Goal: Task Accomplishment & Management: Manage account settings

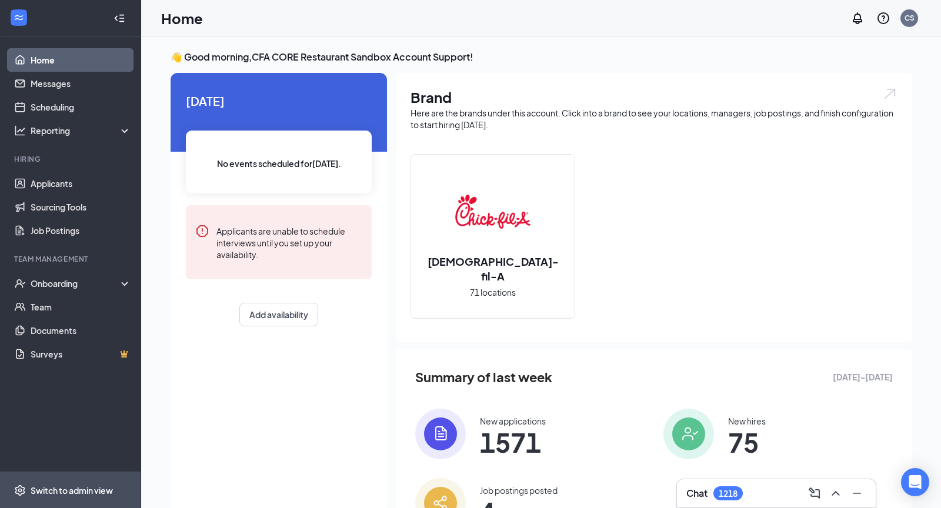
click at [75, 491] on div "Switch to admin view" at bounding box center [72, 491] width 82 height 12
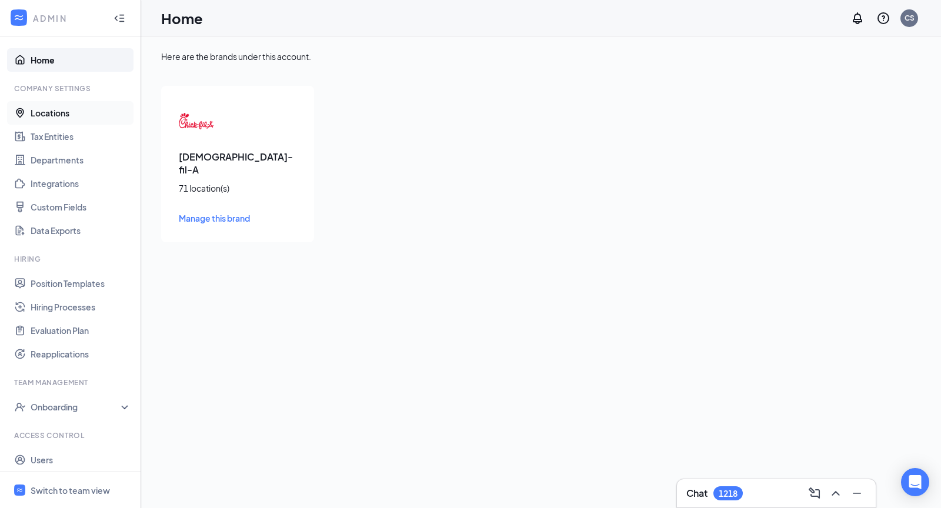
click at [54, 118] on link "Locations" at bounding box center [81, 113] width 101 height 24
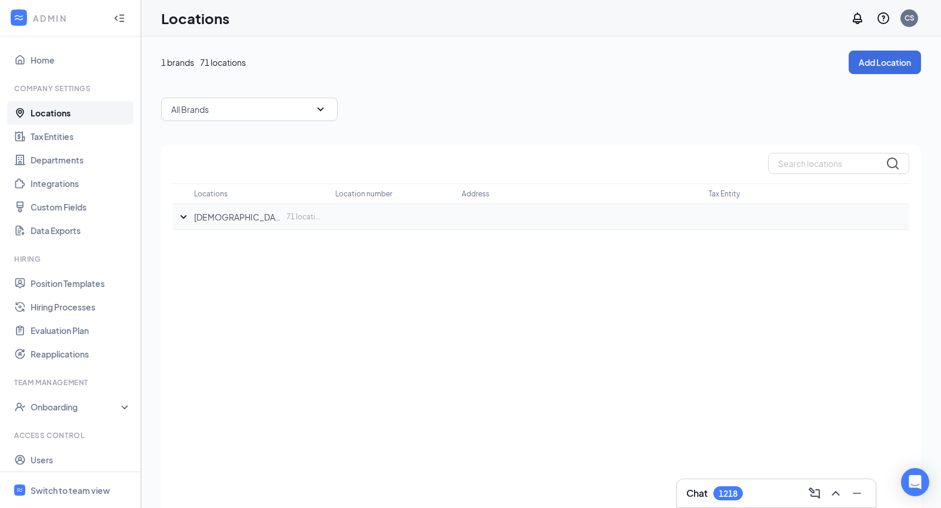
click at [210, 216] on p "[DEMOGRAPHIC_DATA]-fil-A" at bounding box center [238, 217] width 89 height 12
click at [179, 219] on icon "SmallChevronDown" at bounding box center [184, 217] width 14 height 14
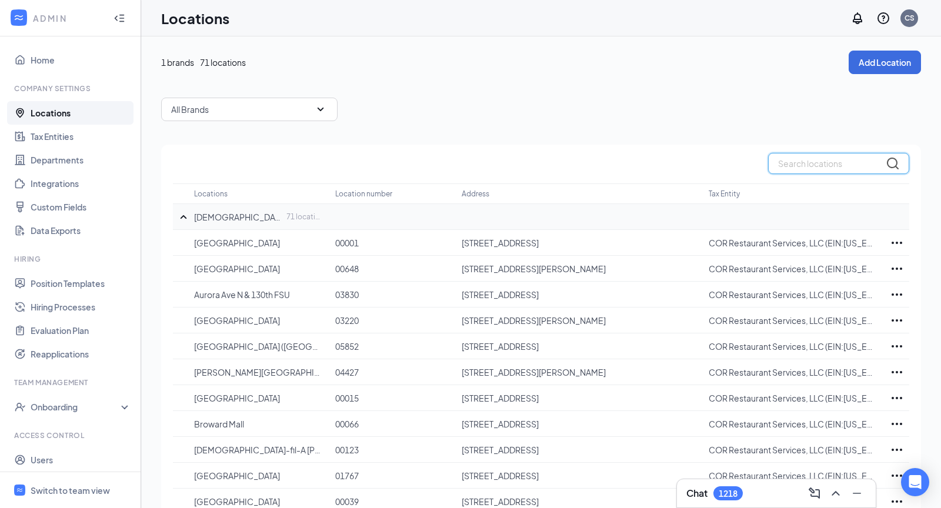
click at [804, 164] on input "text" at bounding box center [838, 163] width 141 height 21
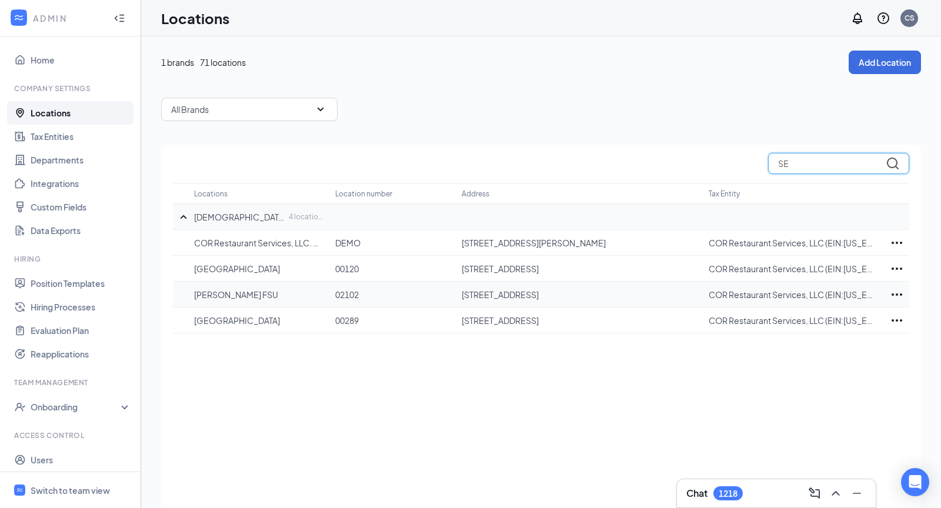
type input "S"
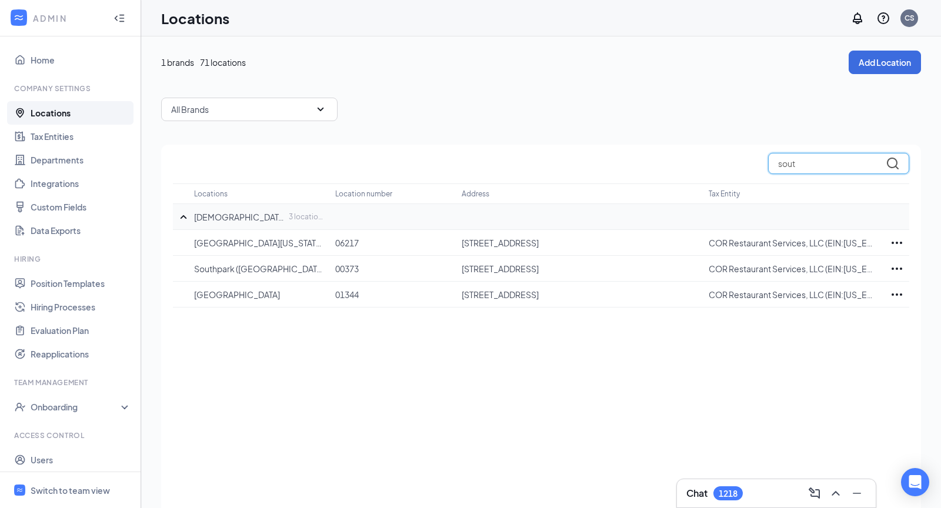
type input "sout"
click at [810, 167] on input "sout" at bounding box center [838, 163] width 141 height 21
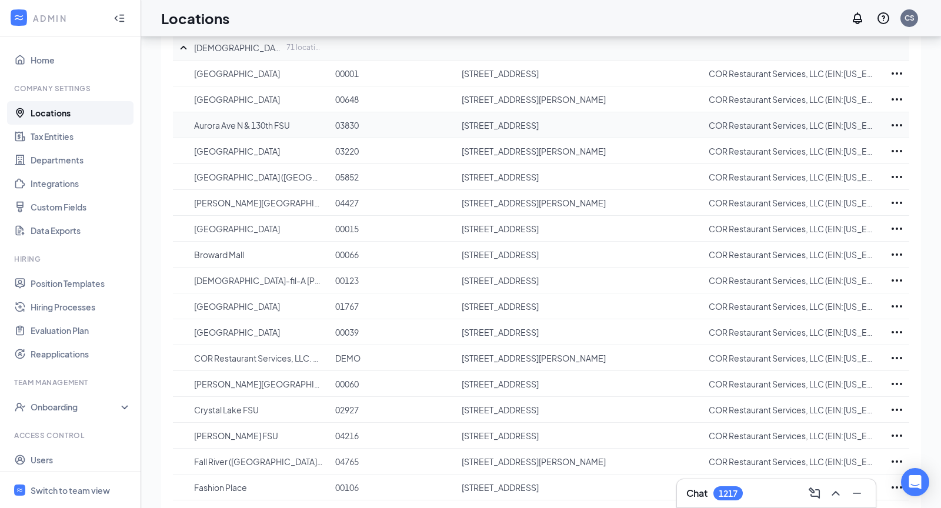
scroll to position [172, 0]
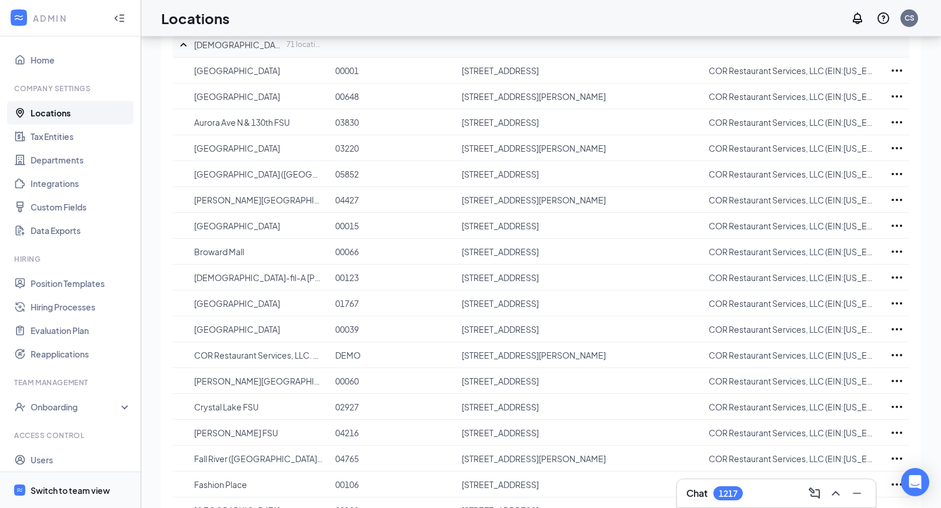
click at [67, 487] on div "Switch to team view" at bounding box center [70, 491] width 79 height 12
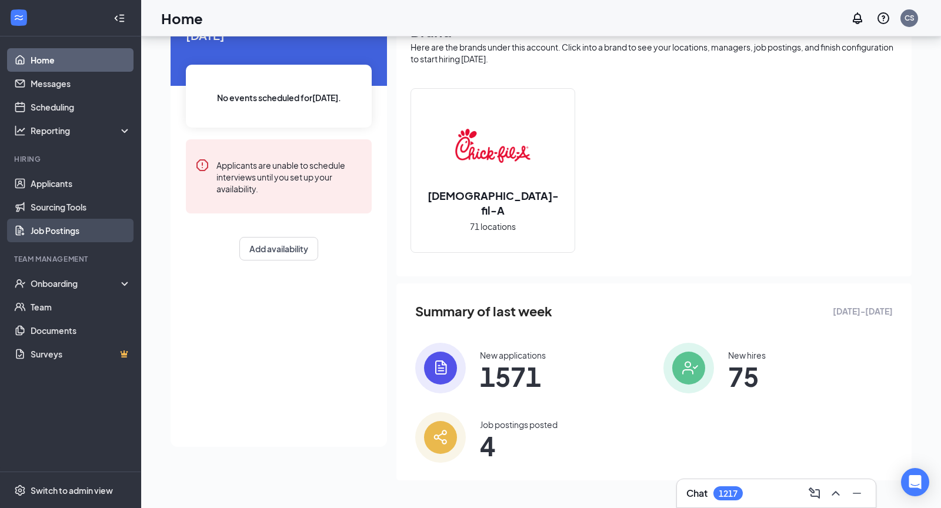
click at [63, 225] on link "Job Postings" at bounding box center [81, 231] width 101 height 24
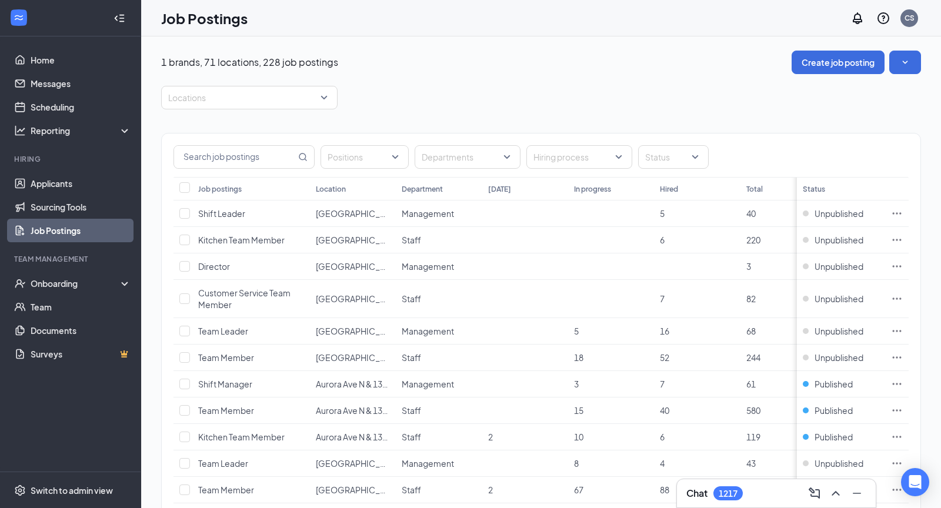
click at [233, 95] on div at bounding box center [243, 97] width 159 height 19
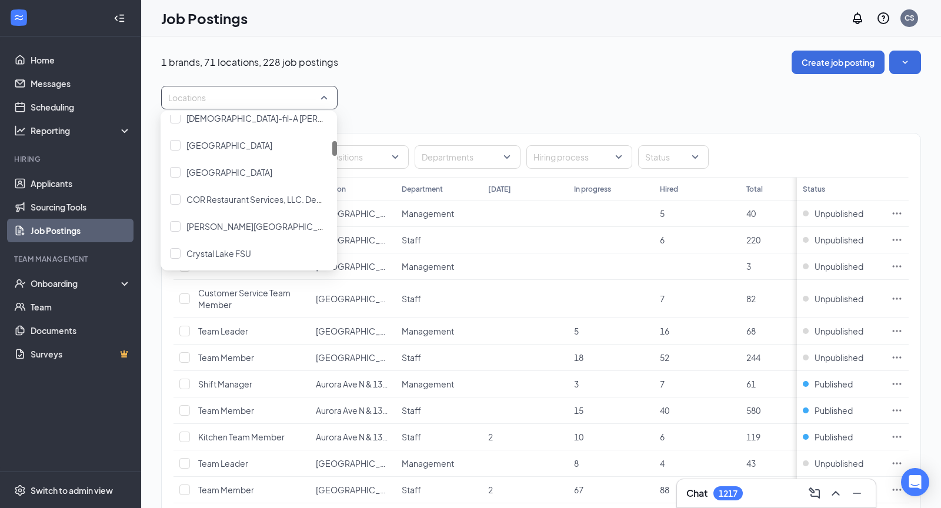
scroll to position [255, 0]
click at [177, 172] on div at bounding box center [175, 171] width 11 height 11
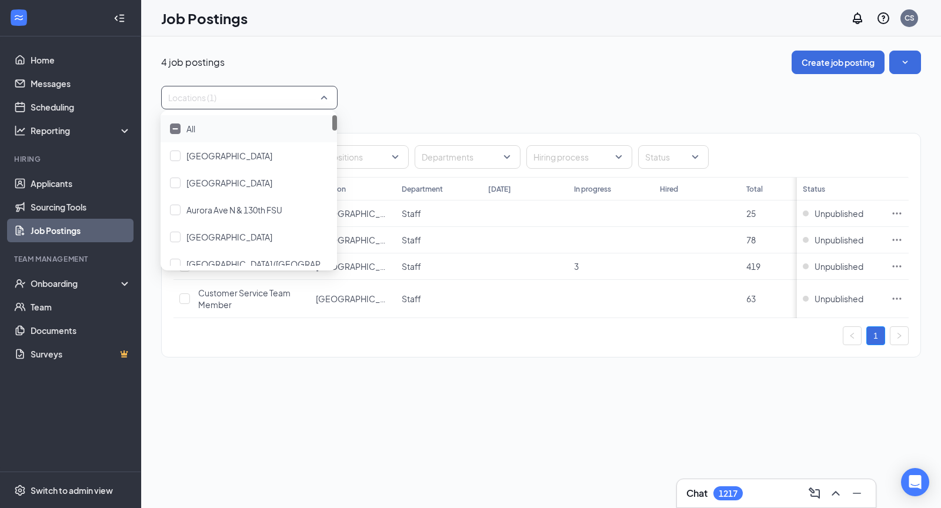
click at [395, 88] on div "Locations (1)" at bounding box center [541, 98] width 760 height 24
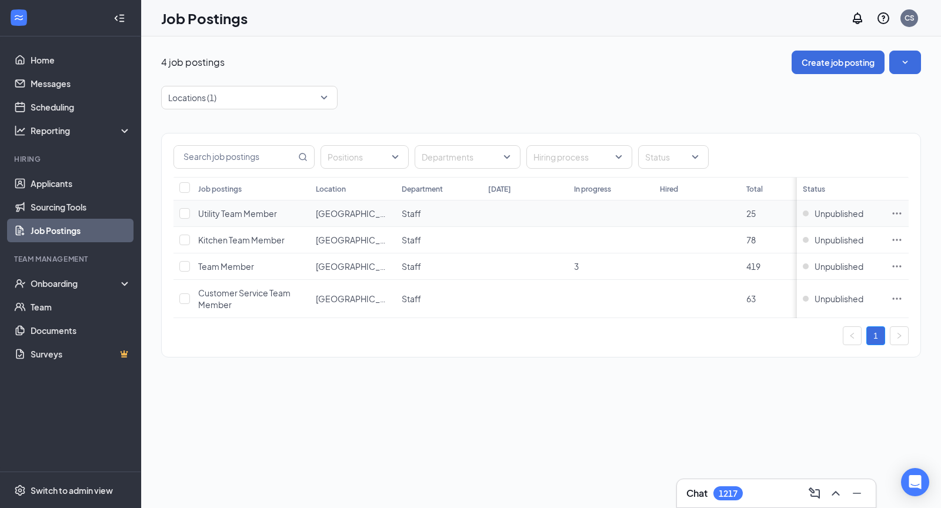
click at [894, 212] on icon "Ellipses" at bounding box center [897, 213] width 9 height 2
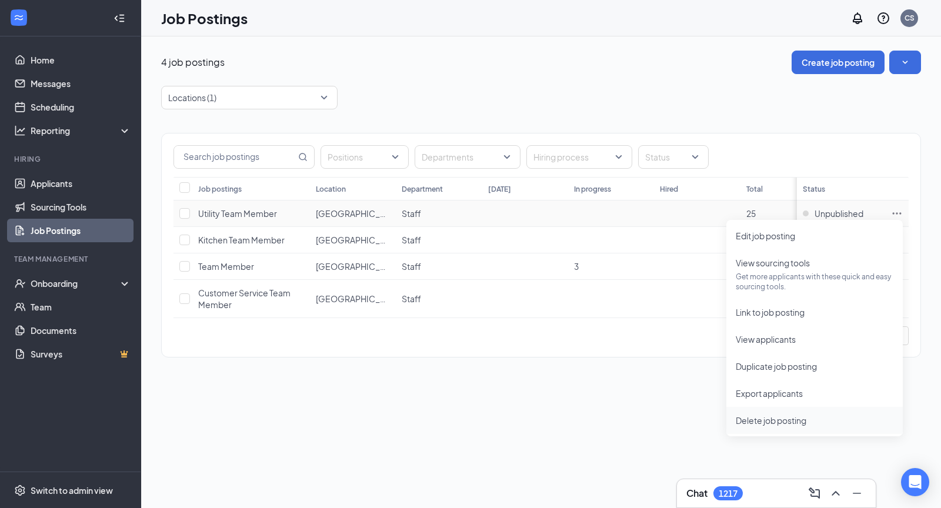
click at [757, 419] on span "Delete job posting" at bounding box center [771, 420] width 71 height 11
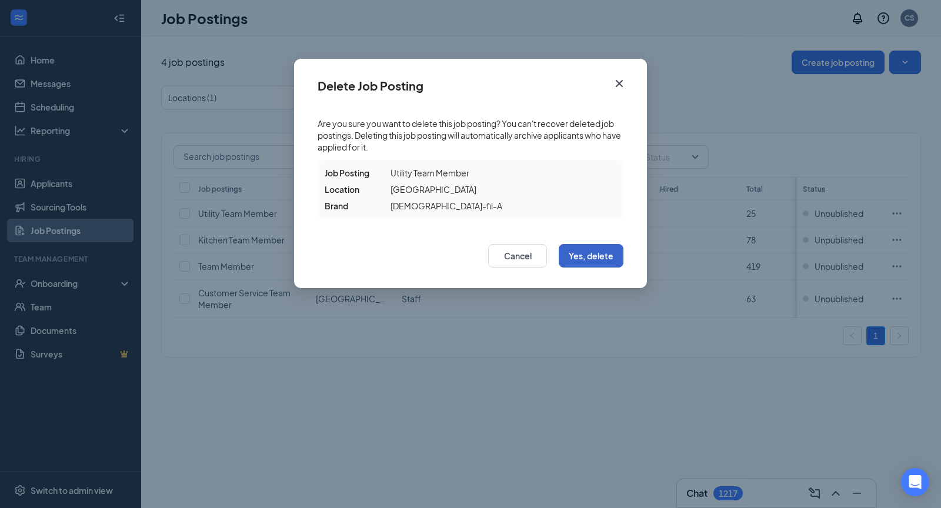
click at [599, 258] on button "Yes, delete" at bounding box center [591, 256] width 65 height 24
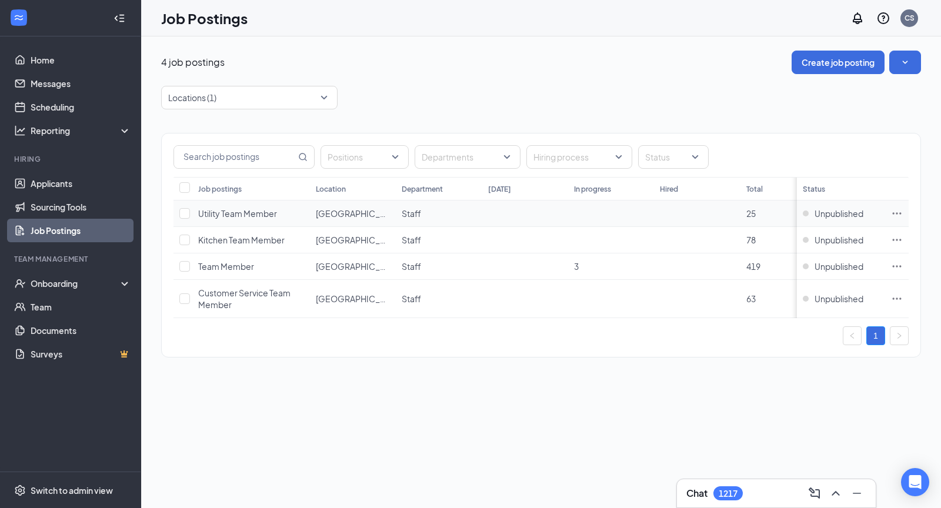
click at [898, 213] on icon "Ellipses" at bounding box center [897, 214] width 12 height 12
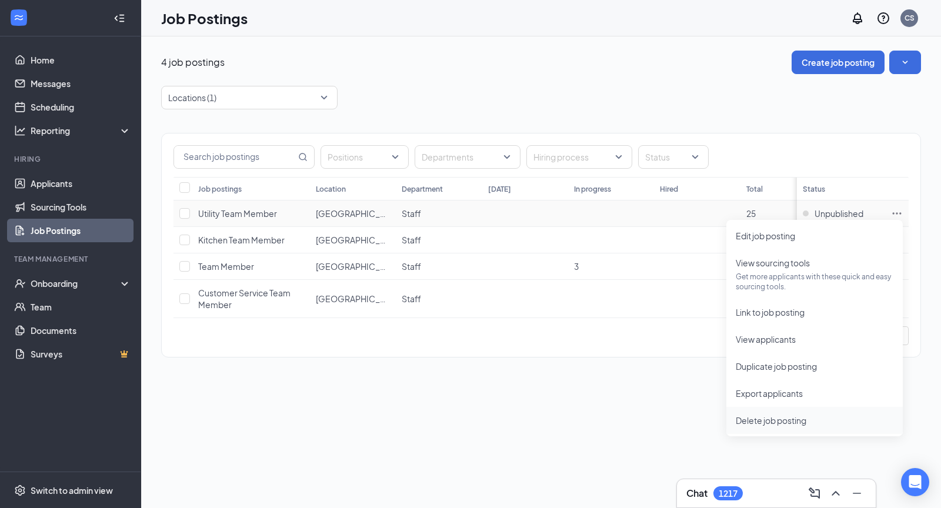
click at [759, 418] on span "Delete job posting" at bounding box center [771, 420] width 71 height 11
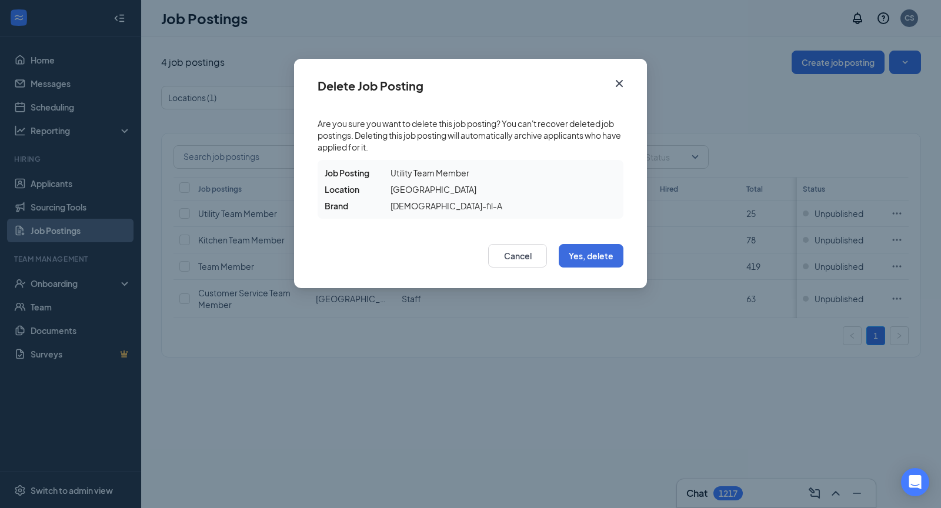
click at [614, 242] on div "Cancel Yes, delete" at bounding box center [470, 260] width 353 height 58
click at [602, 267] on button "Yes, delete" at bounding box center [591, 256] width 65 height 24
click at [599, 253] on button "Yes, delete" at bounding box center [591, 256] width 65 height 24
click at [885, 271] on div "Delete Job Posting Are you sure you want to delete this job posting? You can't …" at bounding box center [470, 254] width 941 height 508
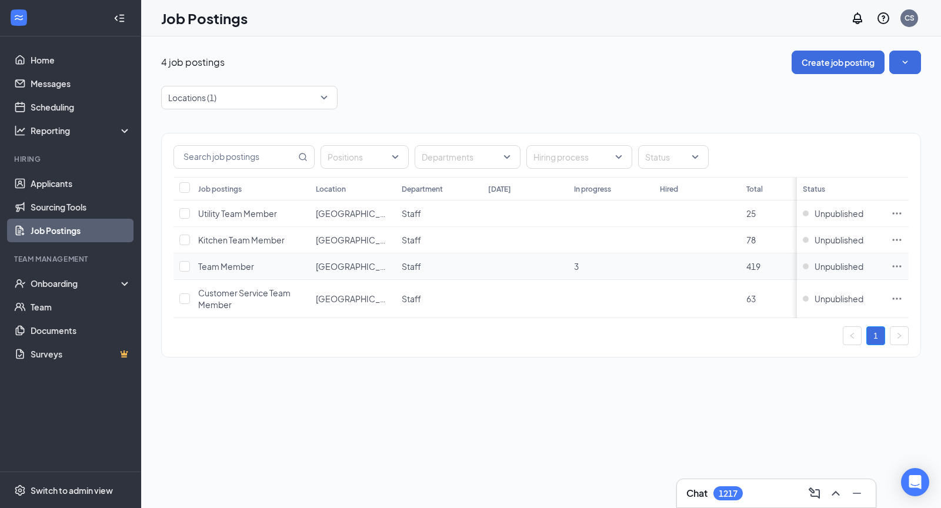
click at [900, 264] on icon "Ellipses" at bounding box center [897, 267] width 12 height 12
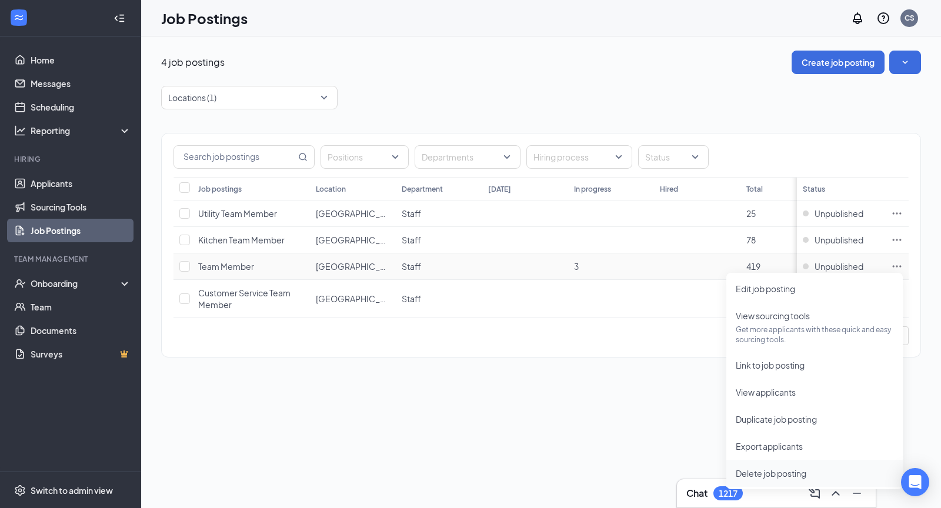
click at [747, 472] on span "Delete job posting" at bounding box center [771, 473] width 71 height 11
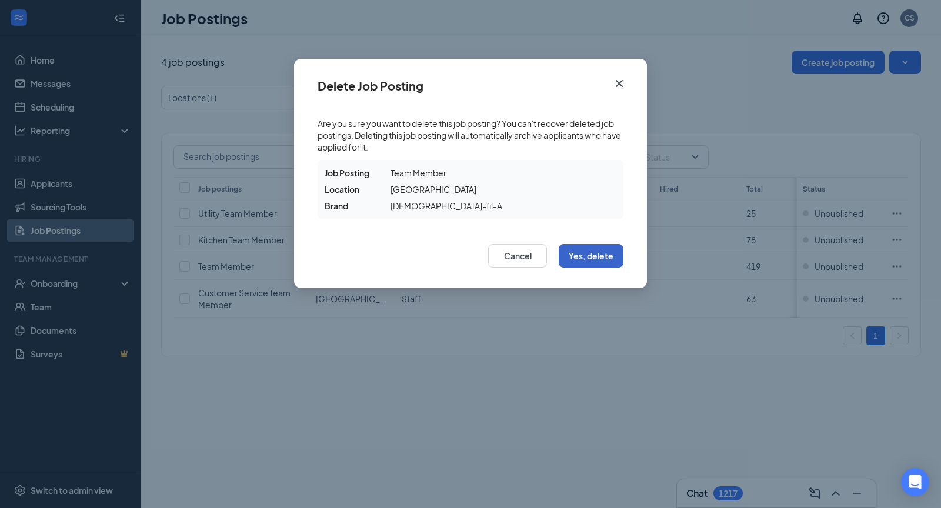
click at [603, 258] on button "Yes, delete" at bounding box center [591, 256] width 65 height 24
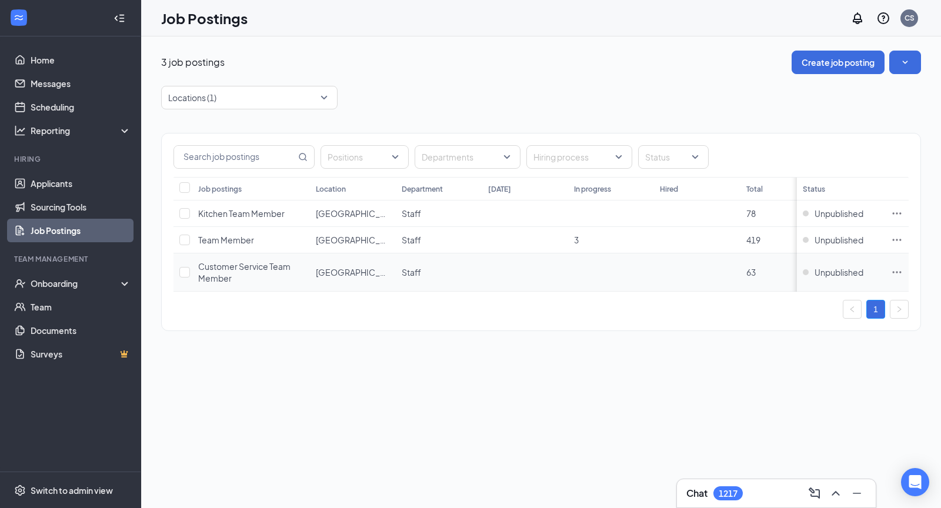
click at [899, 268] on icon "Ellipses" at bounding box center [897, 273] width 12 height 12
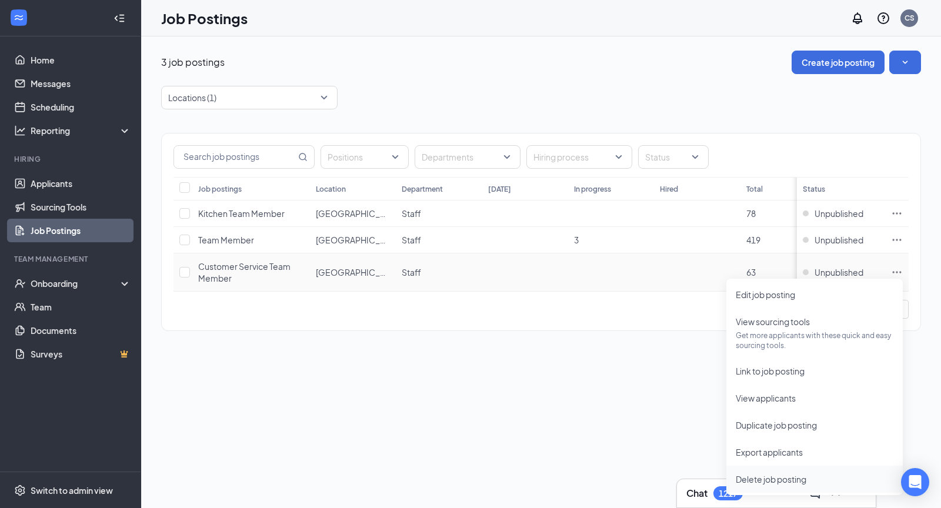
click at [760, 475] on span "Delete job posting" at bounding box center [771, 479] width 71 height 11
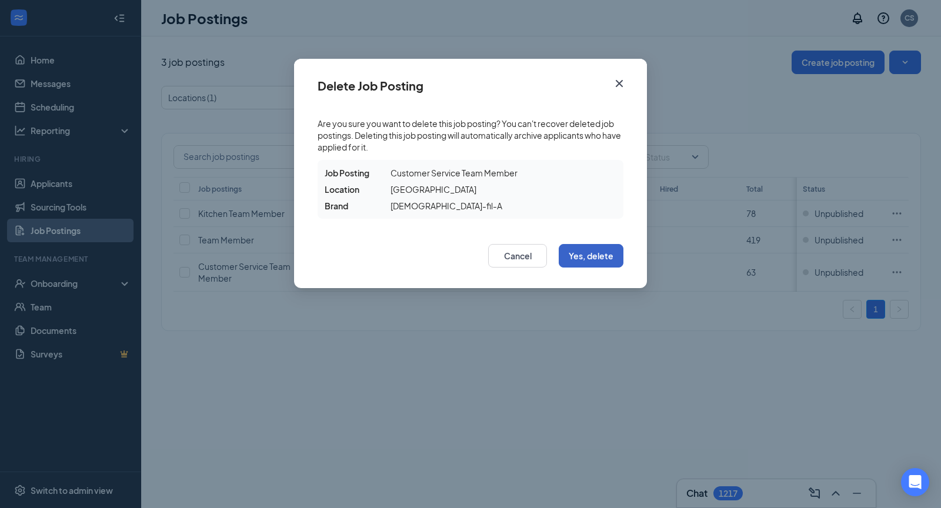
click at [590, 254] on button "Yes, delete" at bounding box center [591, 256] width 65 height 24
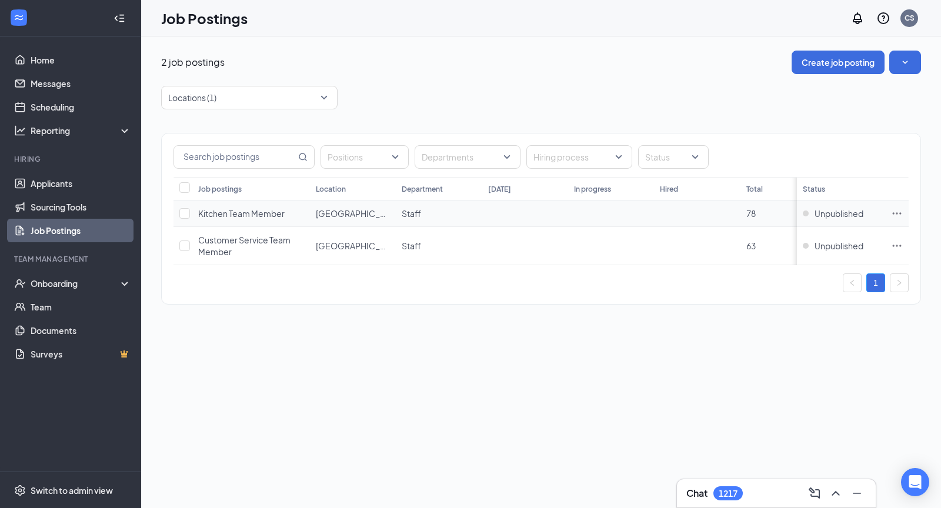
click at [897, 213] on icon "Ellipses" at bounding box center [897, 214] width 12 height 12
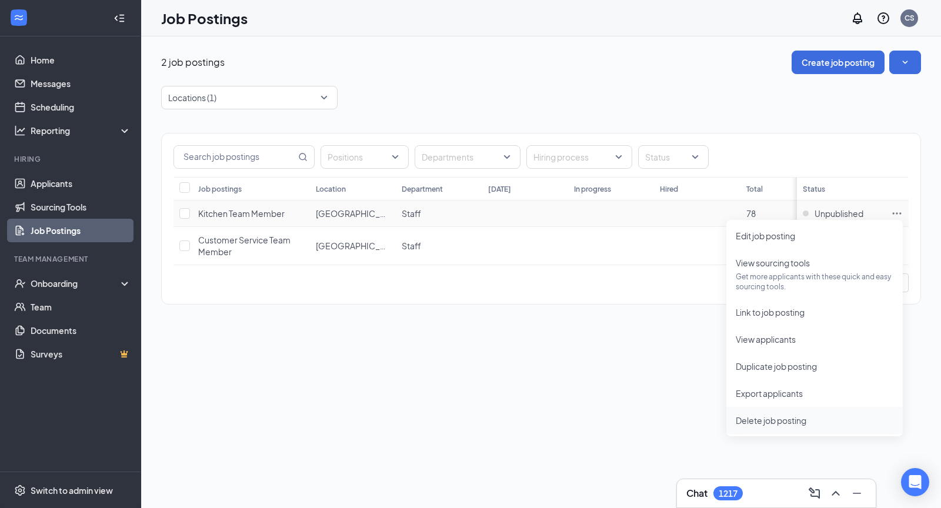
click at [742, 423] on span "Delete job posting" at bounding box center [771, 420] width 71 height 11
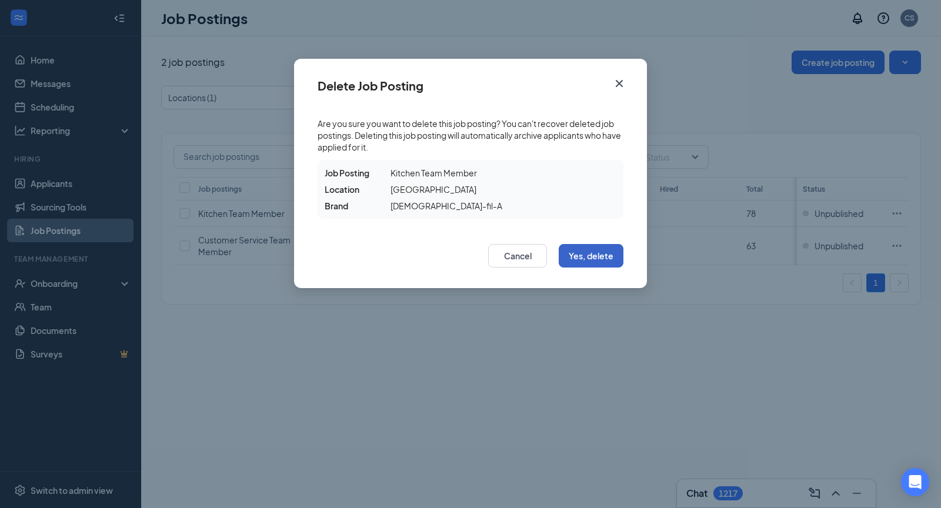
click at [611, 252] on button "Yes, delete" at bounding box center [591, 256] width 65 height 24
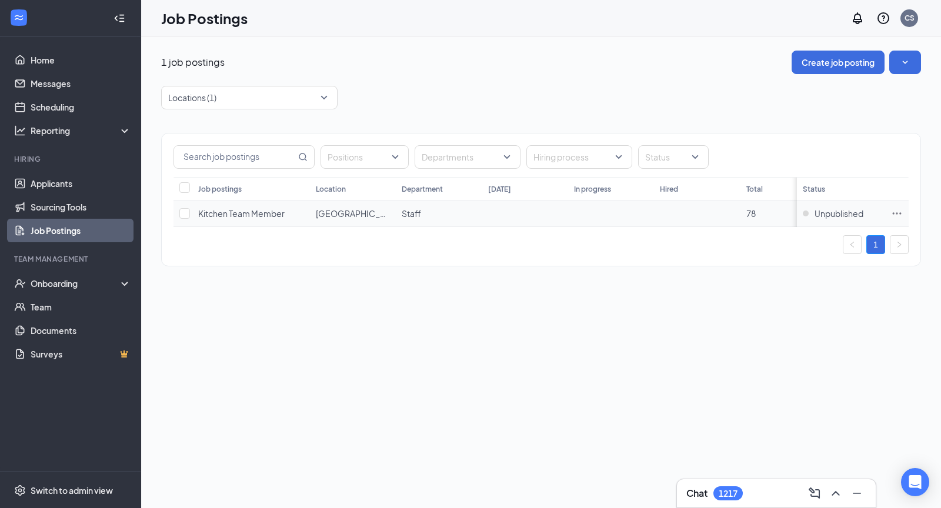
click at [897, 214] on icon "Ellipses" at bounding box center [897, 214] width 12 height 12
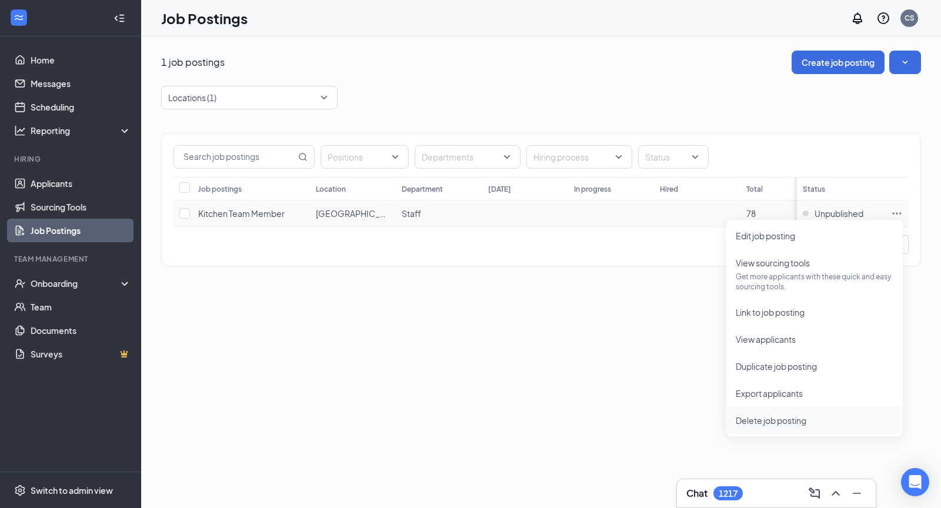
click at [748, 418] on span "Delete job posting" at bounding box center [771, 420] width 71 height 11
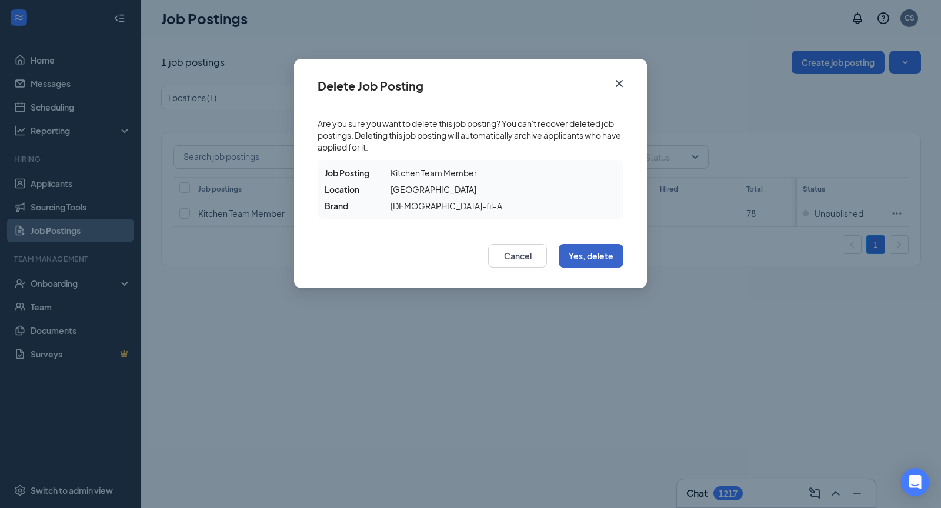
click at [588, 255] on button "Yes, delete" at bounding box center [591, 256] width 65 height 24
click at [581, 256] on button "Yes, delete" at bounding box center [591, 256] width 65 height 24
click at [620, 82] on icon "Cross" at bounding box center [619, 83] width 7 height 7
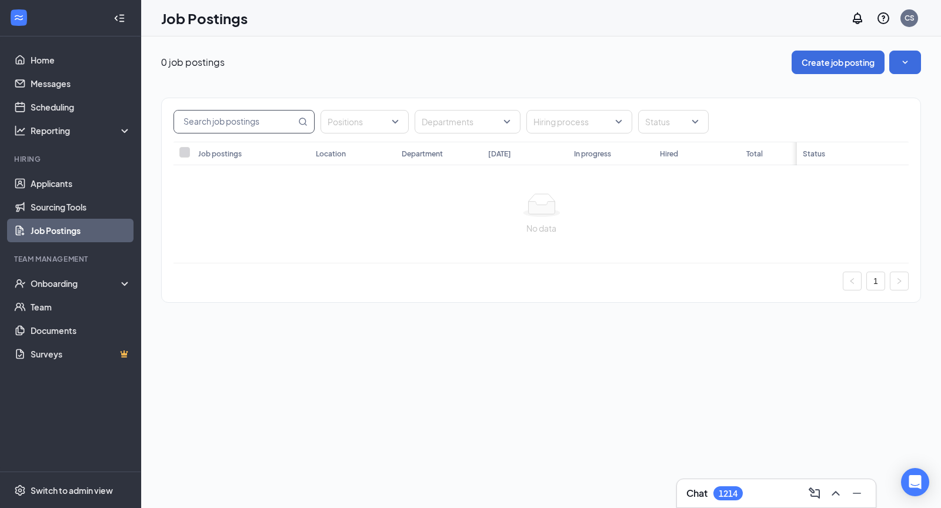
click at [232, 128] on input "text" at bounding box center [235, 122] width 122 height 22
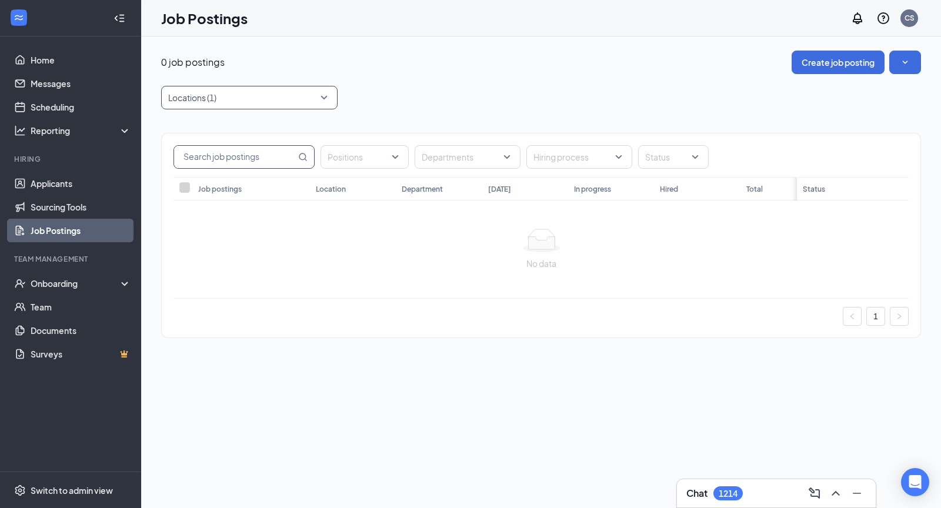
click at [235, 99] on div at bounding box center [243, 97] width 159 height 19
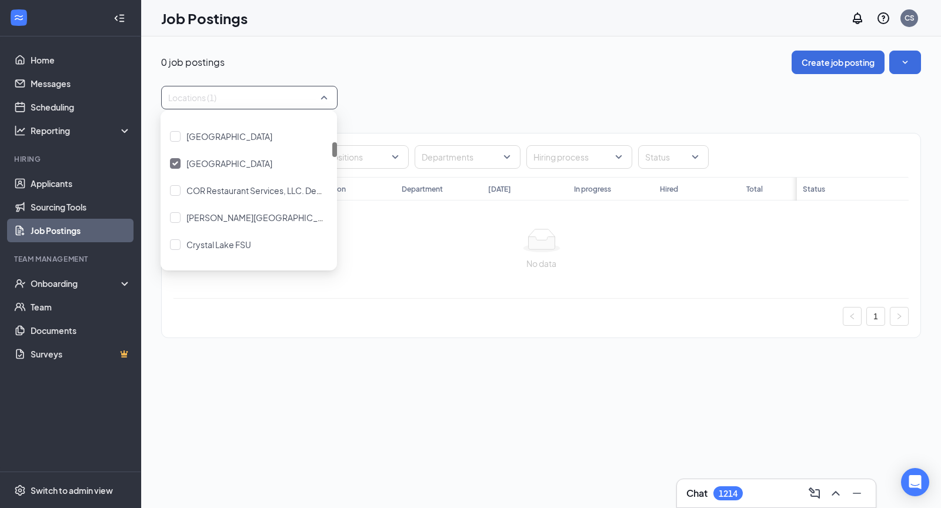
scroll to position [268, 0]
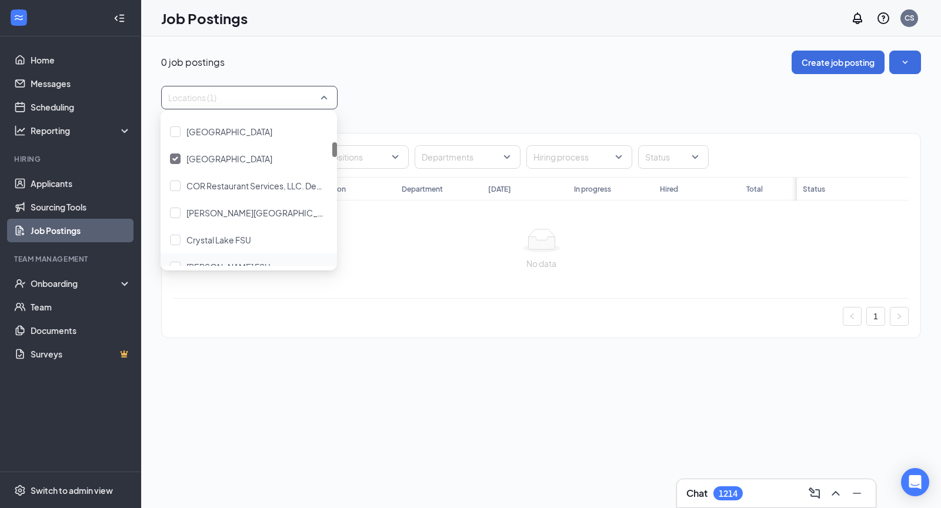
click at [218, 332] on div "Positions Departments Hiring process Status Job postings Location Department [D…" at bounding box center [541, 235] width 760 height 205
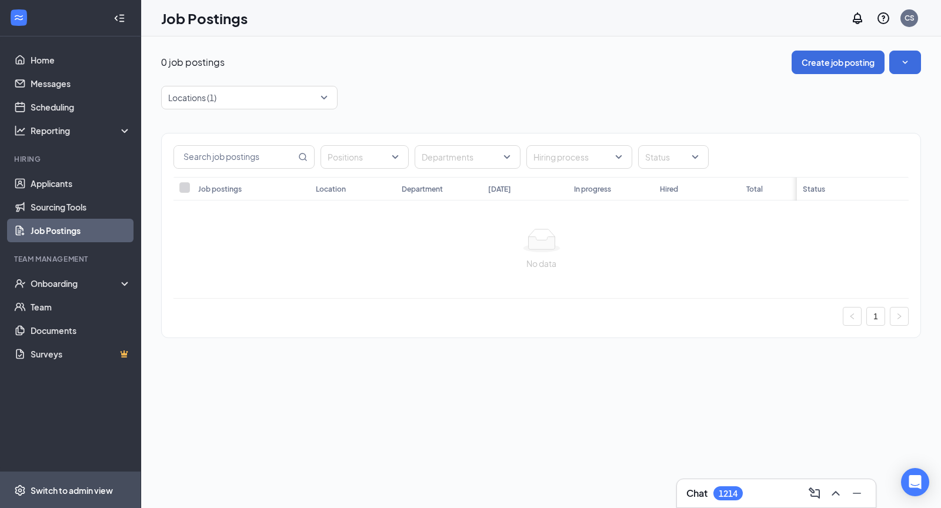
click at [68, 493] on div "Switch to admin view" at bounding box center [72, 491] width 82 height 12
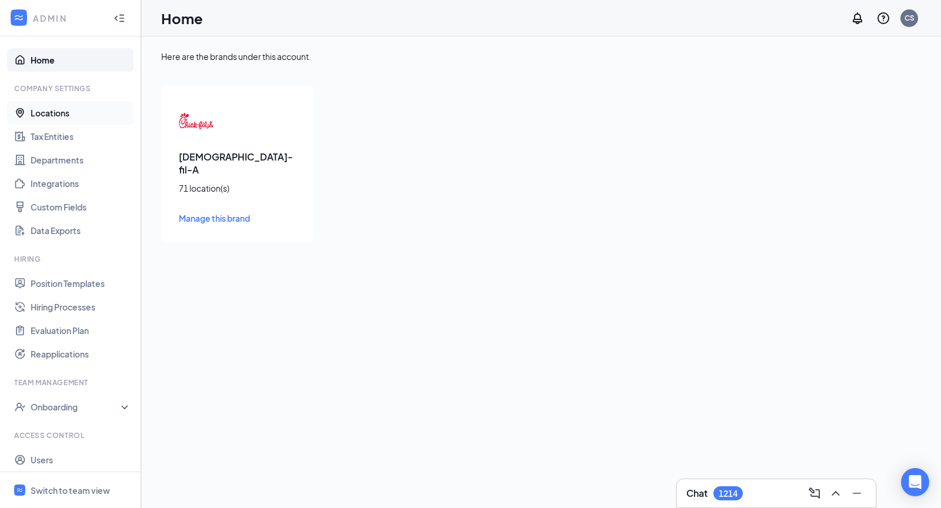
click at [48, 113] on link "Locations" at bounding box center [81, 113] width 101 height 24
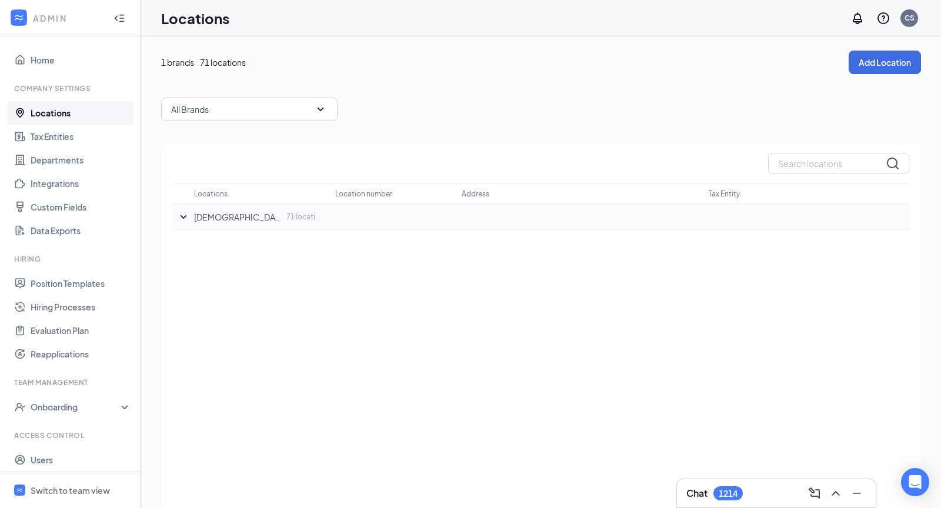
click at [193, 218] on div at bounding box center [183, 217] width 21 height 14
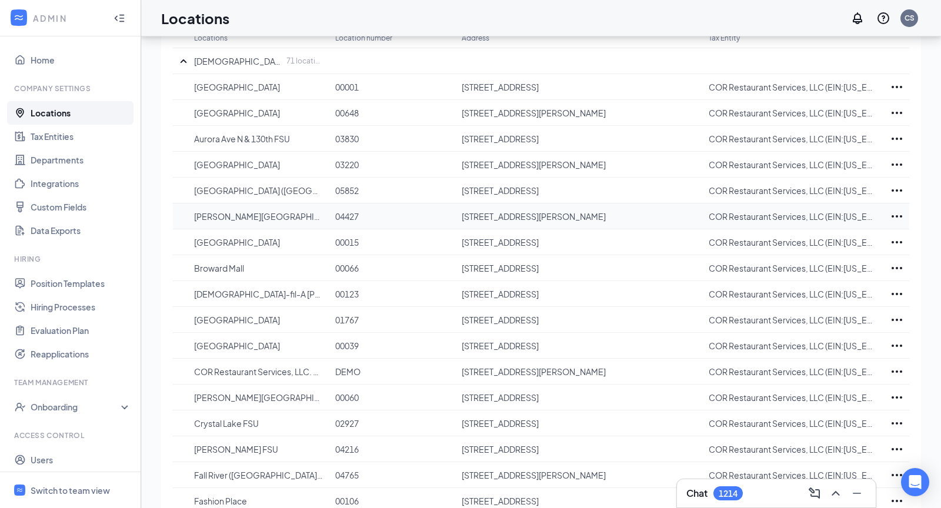
scroll to position [168, 0]
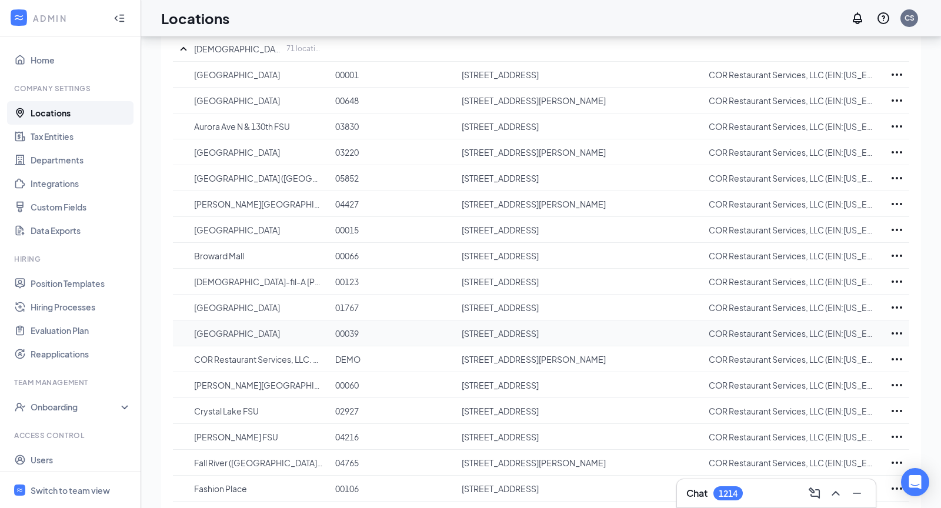
click at [902, 332] on icon "Ellipses" at bounding box center [897, 333] width 11 height 2
click at [812, 395] on p "Delete" at bounding box center [844, 394] width 99 height 12
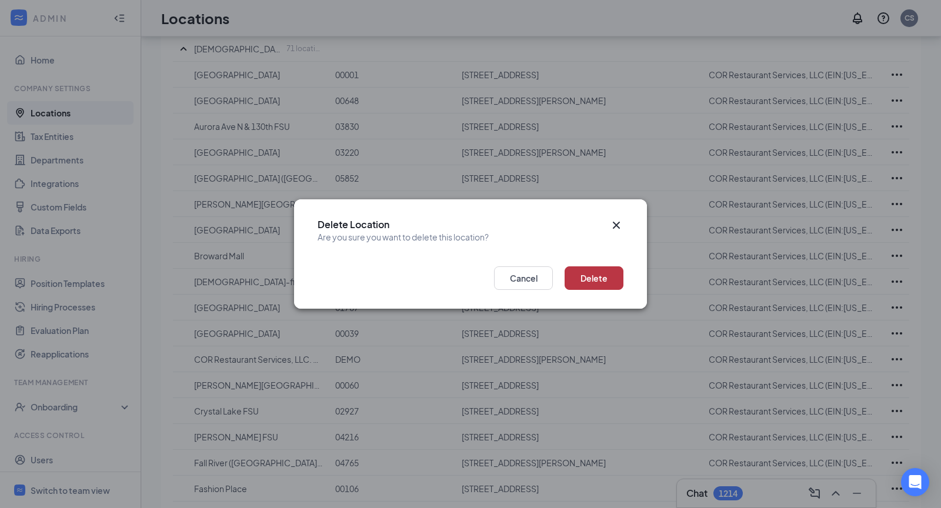
click at [591, 277] on button "Delete" at bounding box center [594, 279] width 59 height 24
